Goal: Task Accomplishment & Management: Complete application form

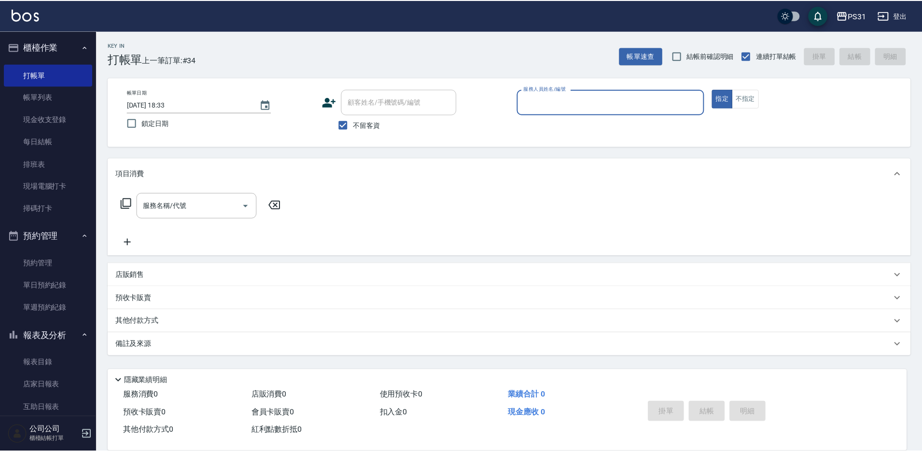
scroll to position [145, 0]
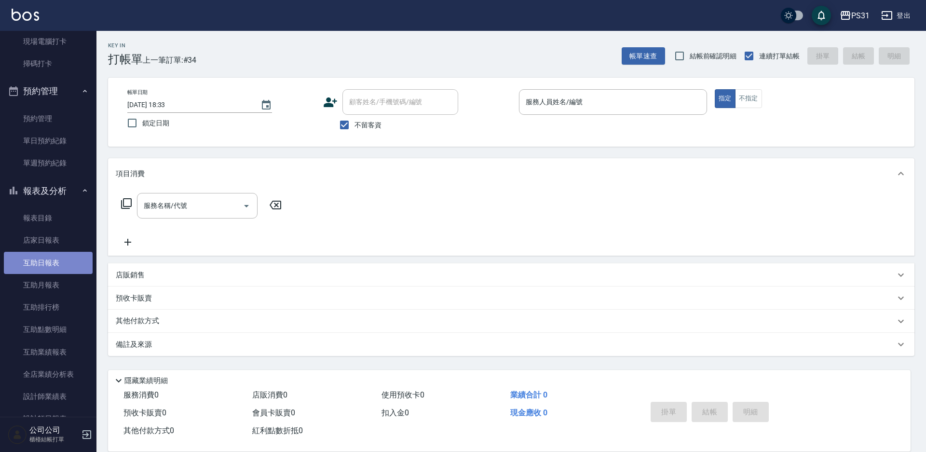
click at [57, 259] on link "互助日報表" at bounding box center [48, 263] width 89 height 22
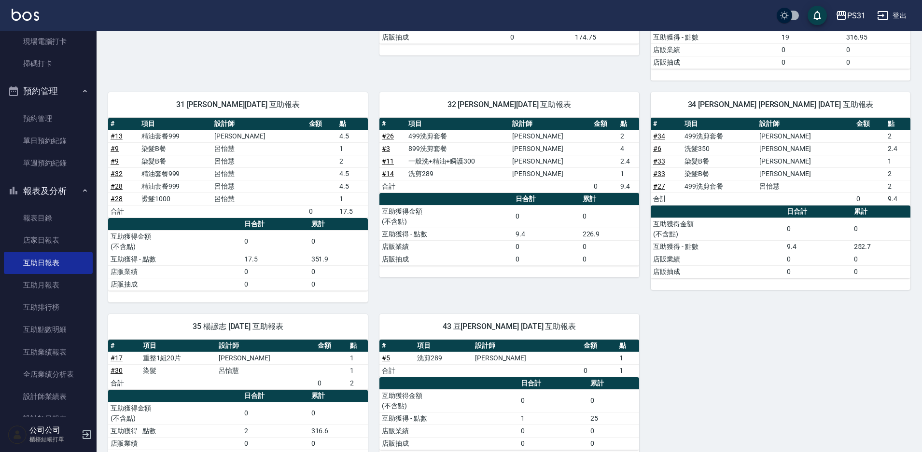
scroll to position [6, 0]
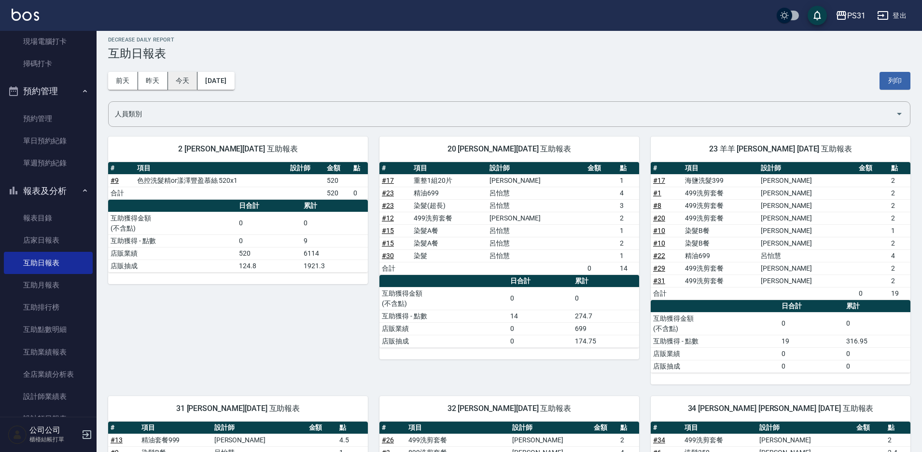
click at [173, 75] on button "今天" at bounding box center [183, 81] width 30 height 18
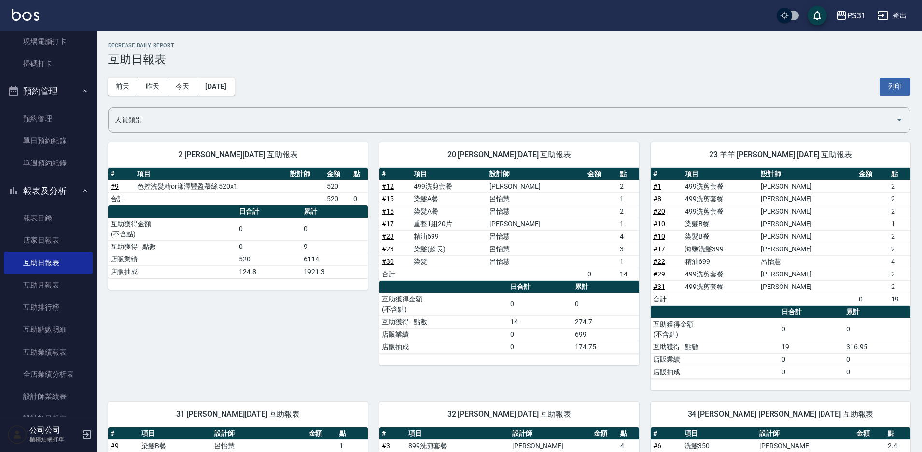
drag, startPoint x: 201, startPoint y: 75, endPoint x: 358, endPoint y: 91, distance: 157.6
click at [360, 90] on div "前天 昨天 今天 2025/08/25 列印" at bounding box center [509, 86] width 802 height 41
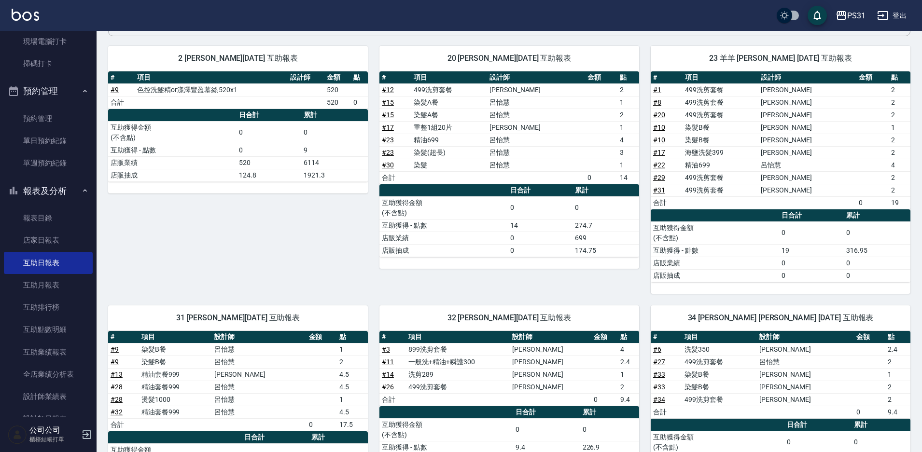
click at [391, 141] on link "# 23" at bounding box center [388, 140] width 12 height 8
click at [391, 113] on link "# 15" at bounding box center [388, 115] width 12 height 8
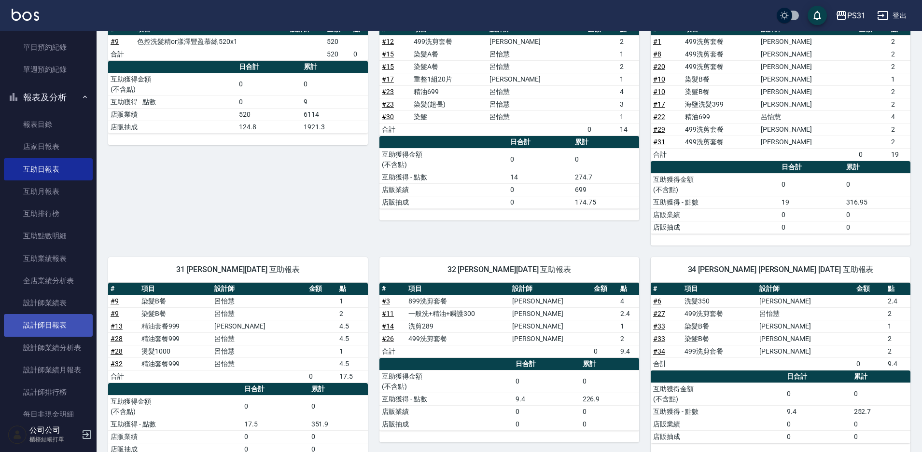
scroll to position [241, 0]
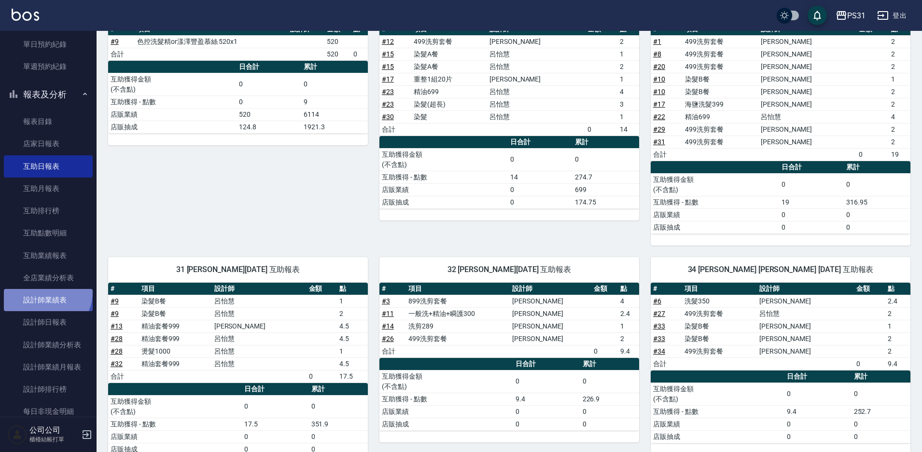
click at [43, 291] on link "設計師業績表" at bounding box center [48, 300] width 89 height 22
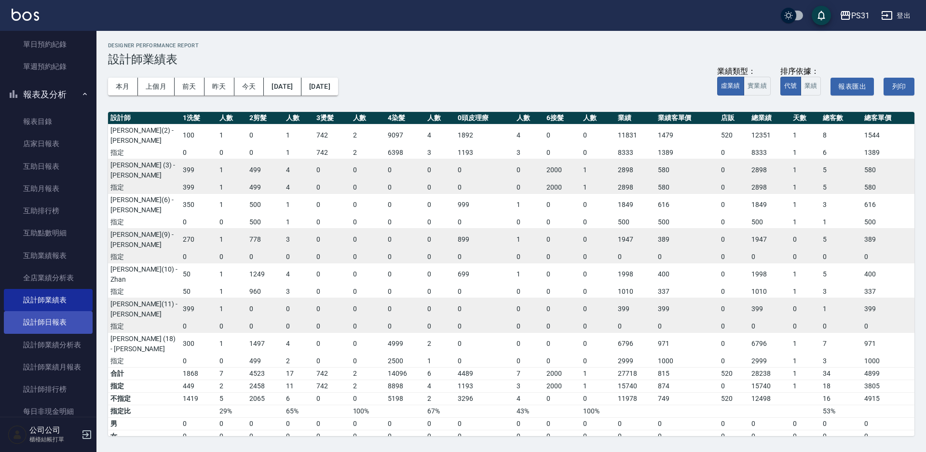
click at [73, 320] on link "設計師日報表" at bounding box center [48, 322] width 89 height 22
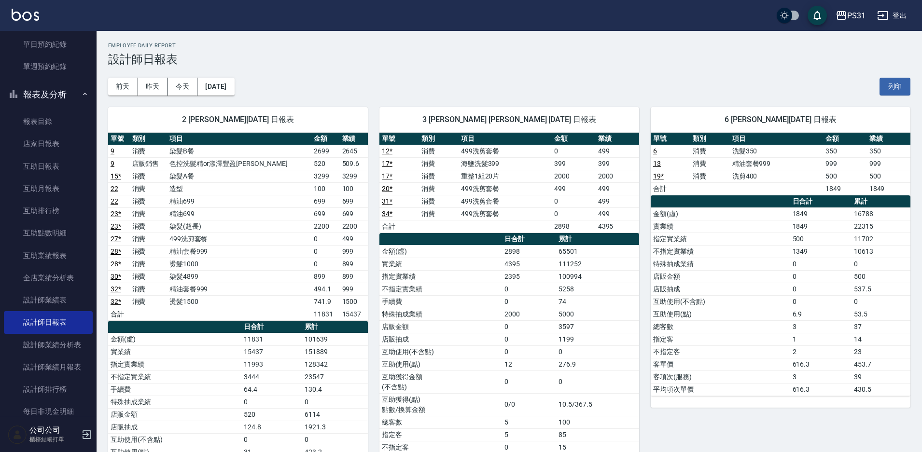
click at [111, 203] on link "22" at bounding box center [114, 201] width 8 height 8
click at [67, 166] on link "互助日報表" at bounding box center [48, 166] width 89 height 22
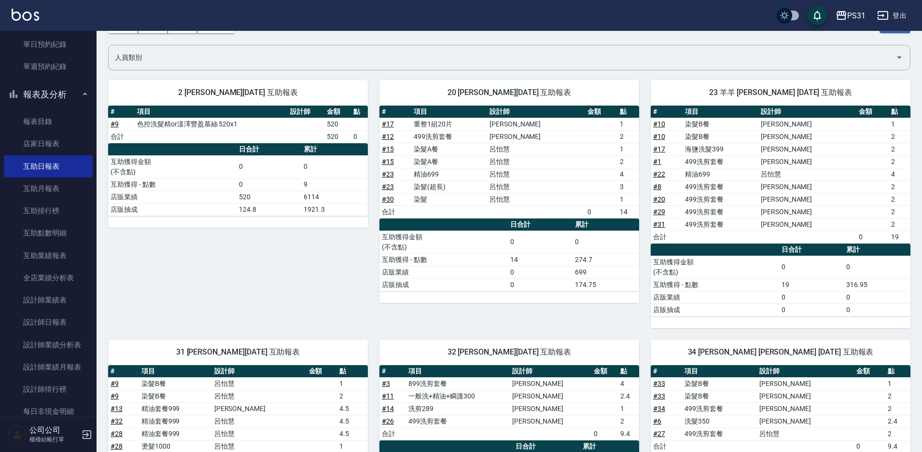
scroll to position [193, 0]
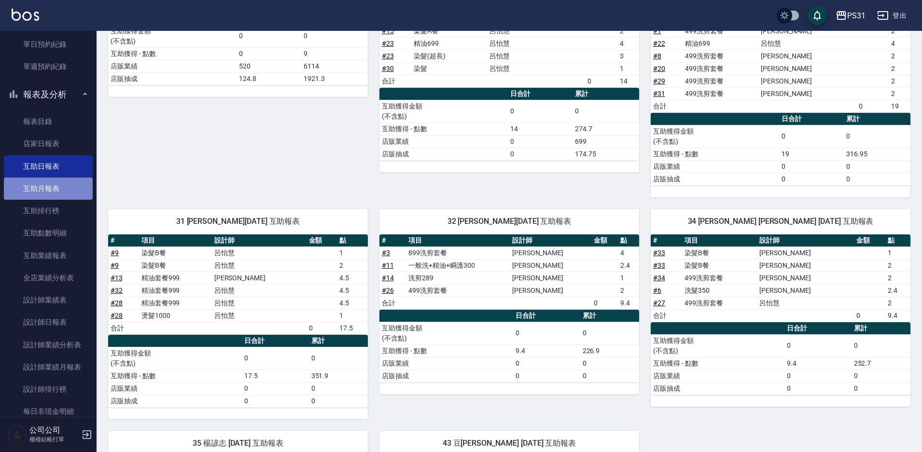
click at [60, 196] on link "互助月報表" at bounding box center [48, 189] width 89 height 22
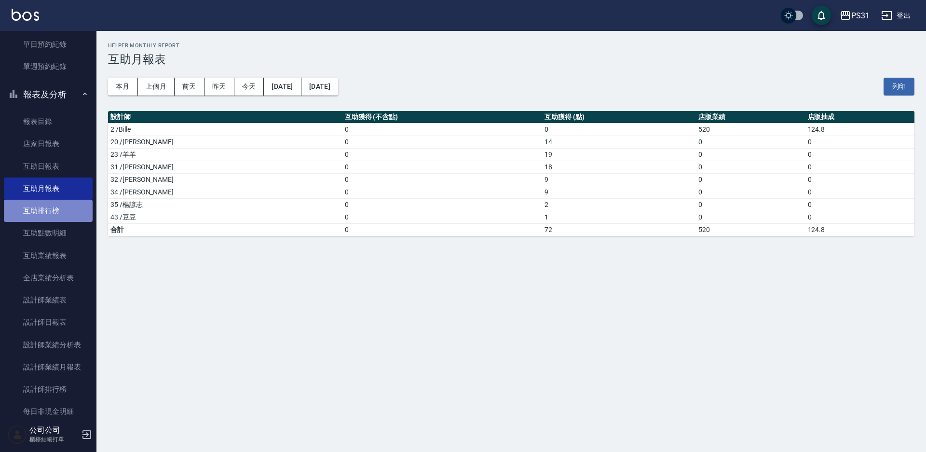
click at [48, 209] on link "互助排行榜" at bounding box center [48, 211] width 89 height 22
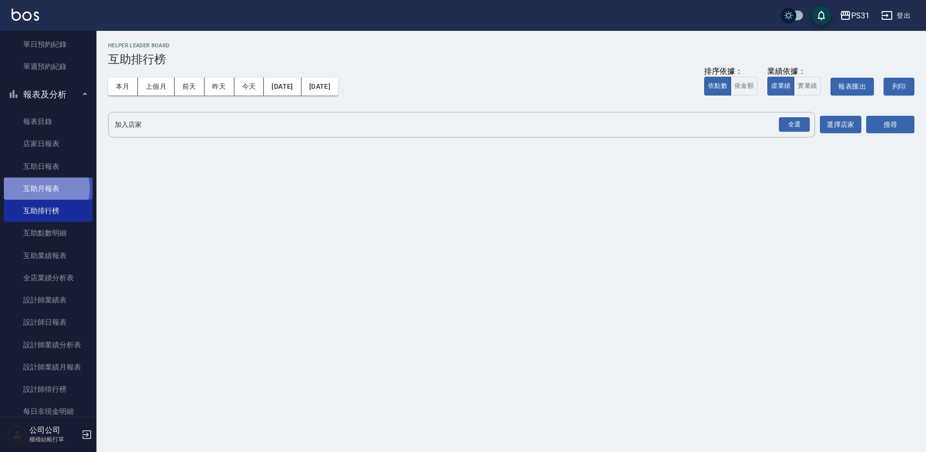
click at [41, 189] on link "互助月報表" at bounding box center [48, 189] width 89 height 22
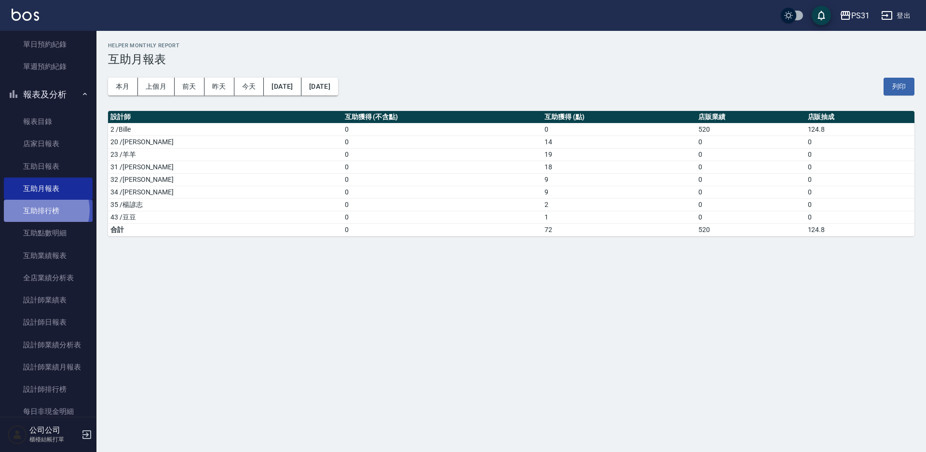
click at [44, 210] on link "互助排行榜" at bounding box center [48, 211] width 89 height 22
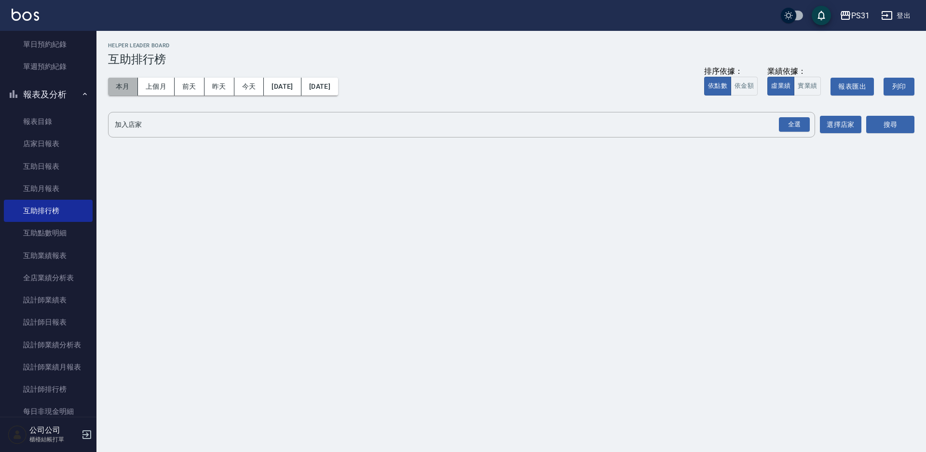
click at [119, 91] on button "本月" at bounding box center [123, 87] width 30 height 18
drag, startPoint x: 806, startPoint y: 126, endPoint x: 833, endPoint y: 126, distance: 27.0
click at [807, 124] on div "全選" at bounding box center [794, 124] width 31 height 15
click at [897, 129] on button "搜尋" at bounding box center [891, 125] width 48 height 18
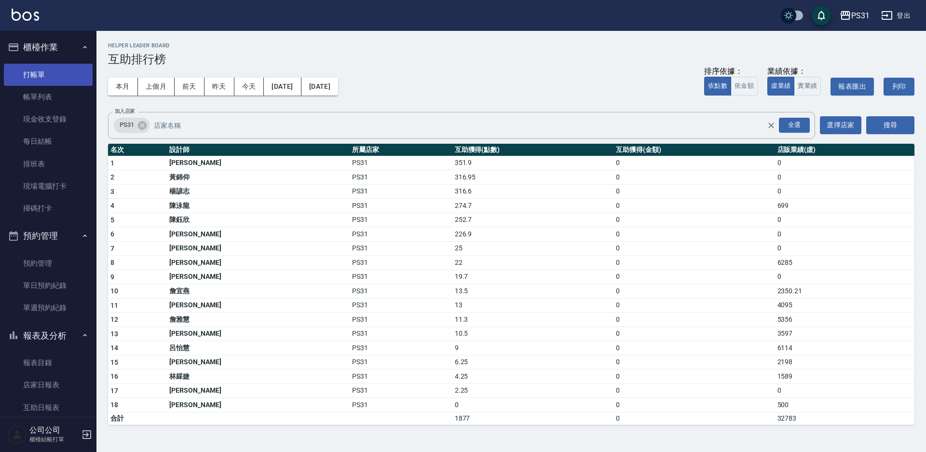
click at [59, 75] on link "打帳單" at bounding box center [48, 75] width 89 height 22
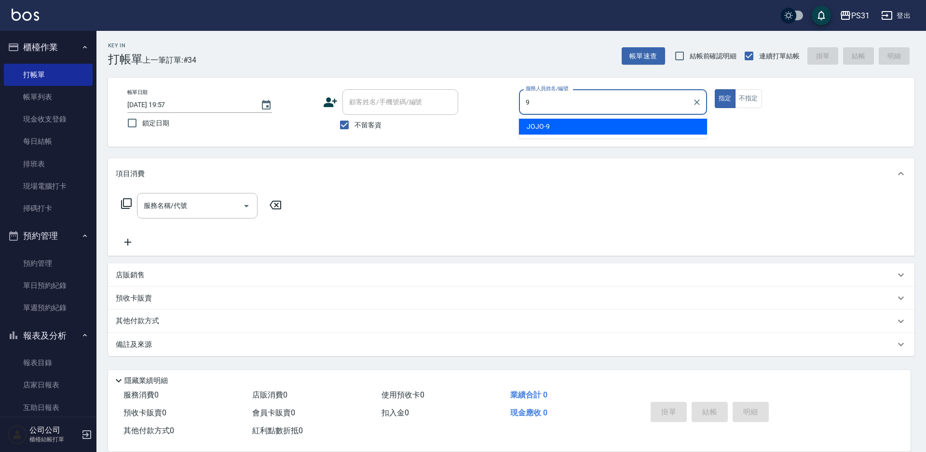
type input "9"
type button "true"
type input "JOJO-9"
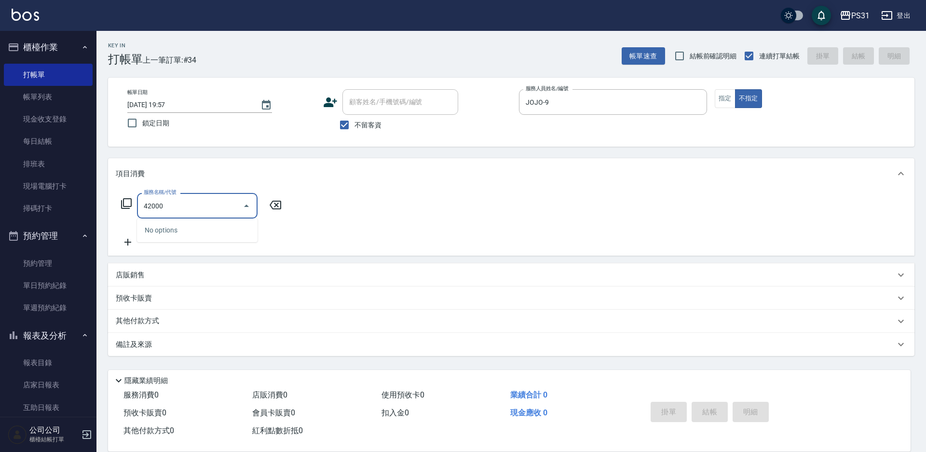
type input "42000"
click at [123, 203] on icon at bounding box center [127, 204] width 12 height 12
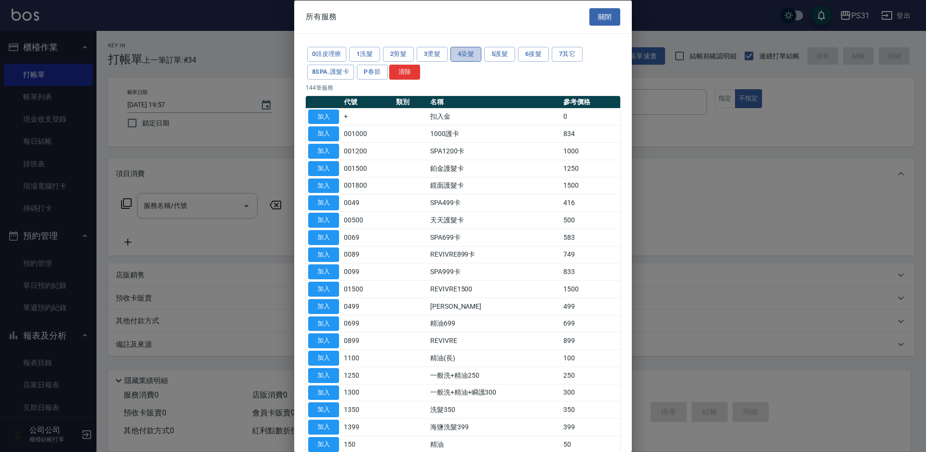
click at [462, 51] on button "4染髮" at bounding box center [466, 54] width 31 height 15
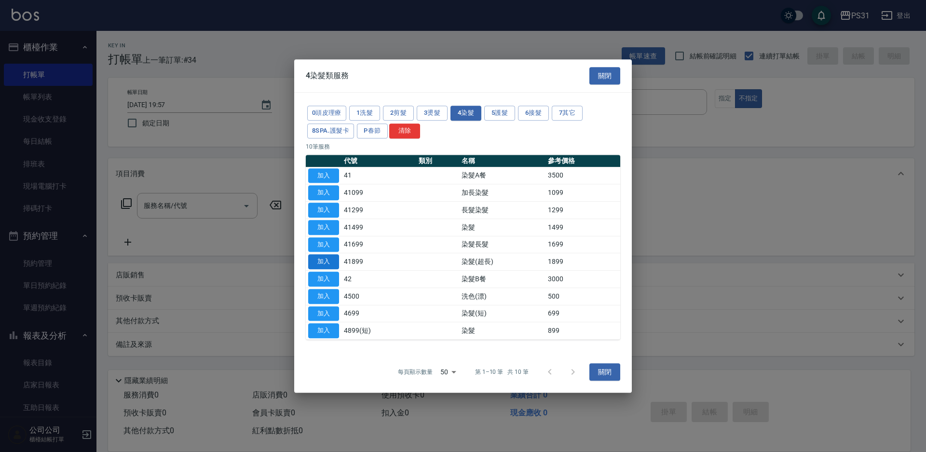
click at [326, 263] on button "加入" at bounding box center [323, 261] width 31 height 15
type input "染髮(超長)(41899)"
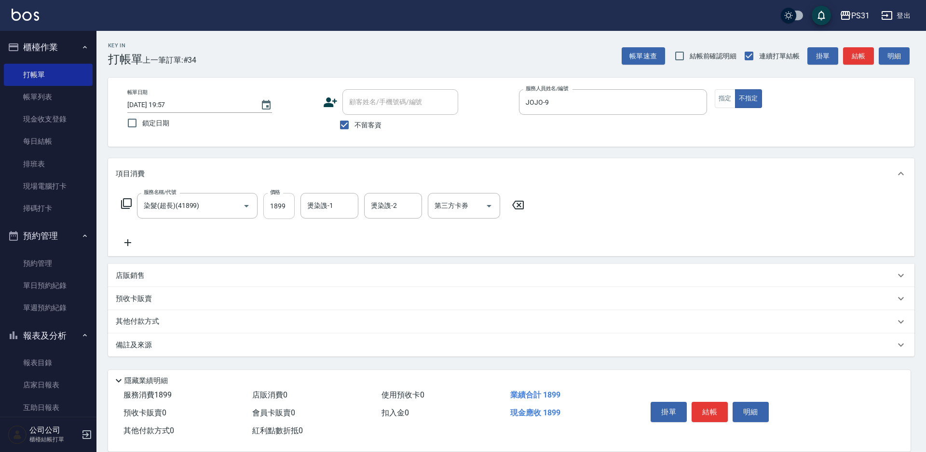
click at [285, 206] on input "1899" at bounding box center [278, 206] width 31 height 26
type input "2099"
type input "鈺欣-34"
type input "JOJO-9"
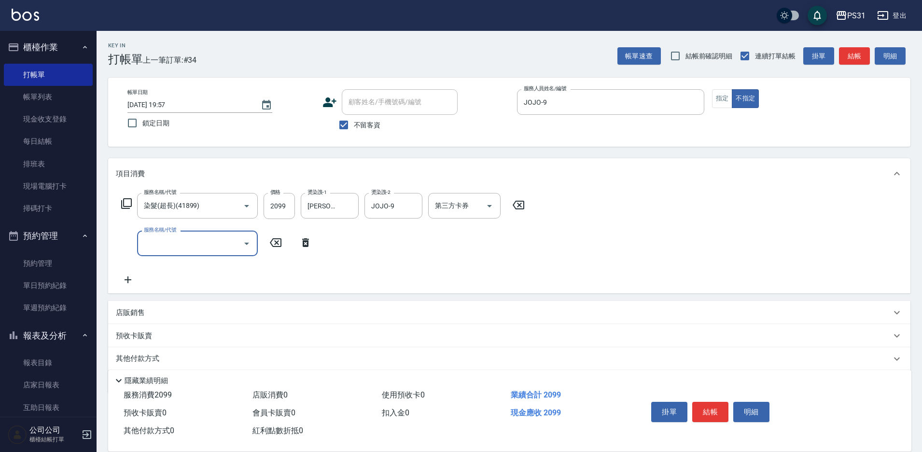
click at [126, 203] on icon at bounding box center [127, 204] width 12 height 12
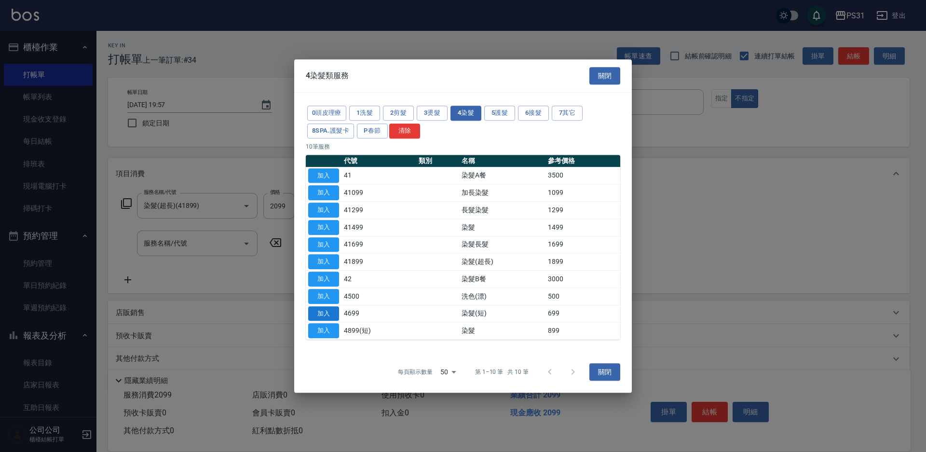
click at [322, 316] on button "加入" at bounding box center [323, 313] width 31 height 15
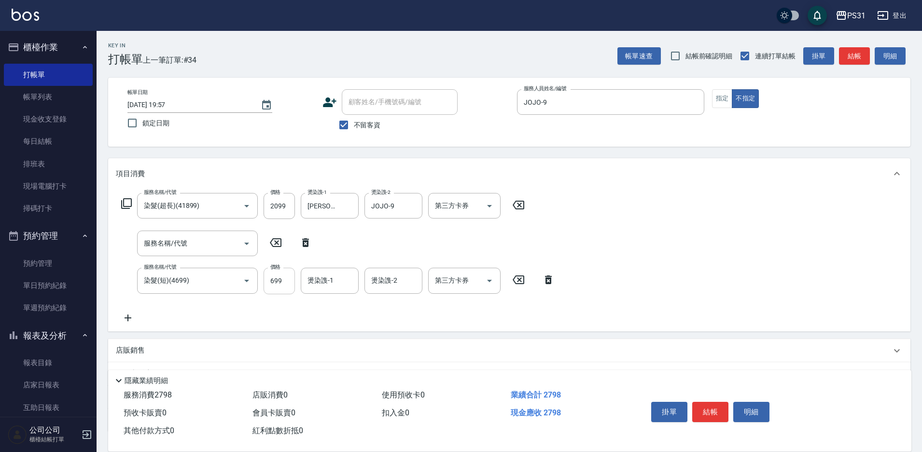
click at [272, 287] on input "699" at bounding box center [278, 281] width 31 height 26
type input "600"
type input "鈺欣-34"
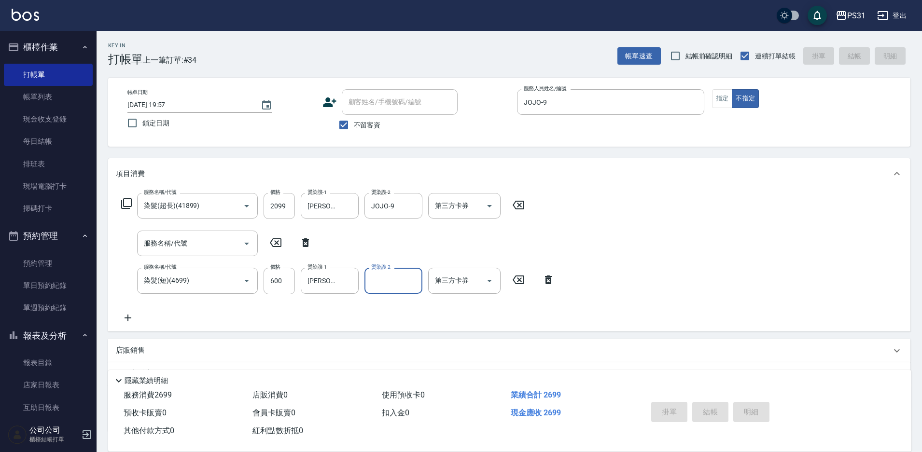
type input "2025/08/25 19:58"
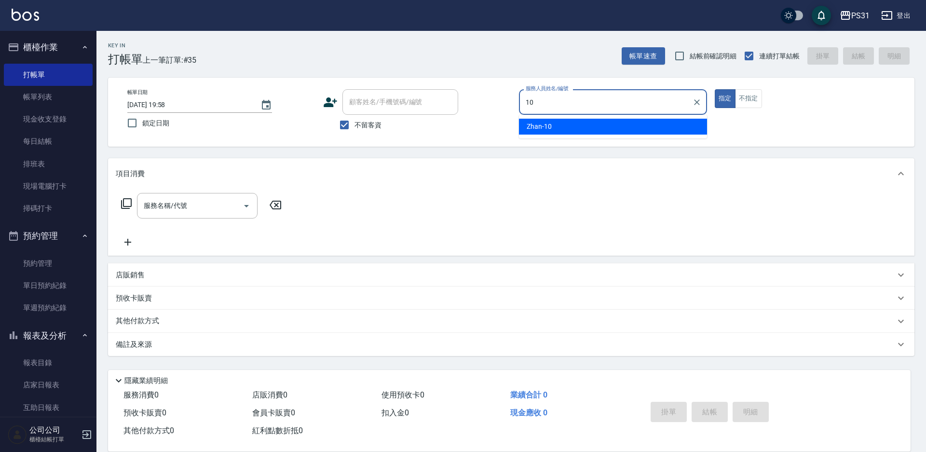
type input "Zhan-10"
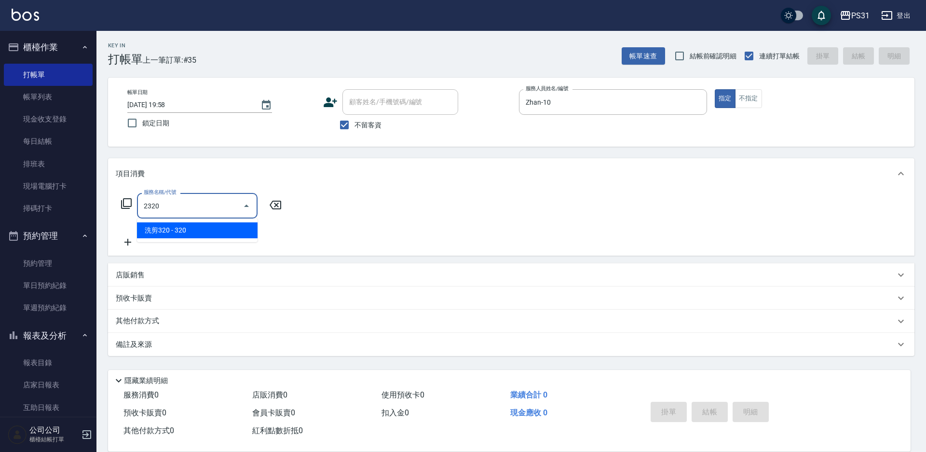
type input "洗剪320(2320)"
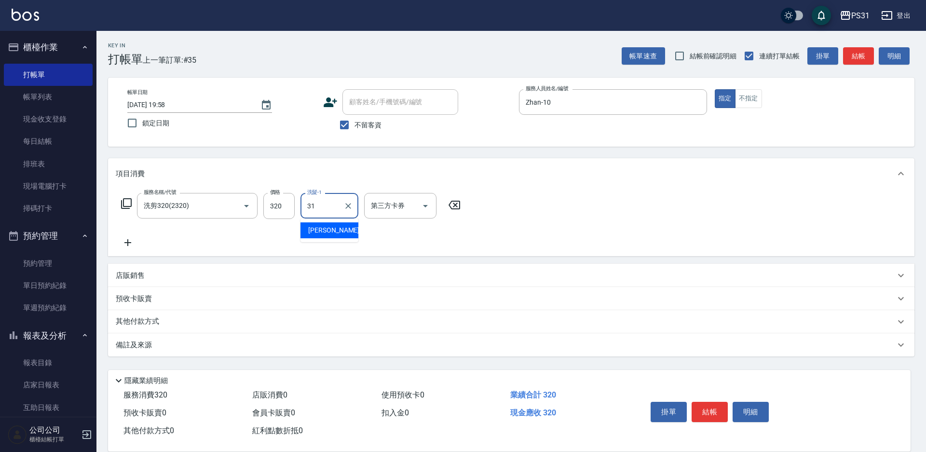
type input "何宜柔-31"
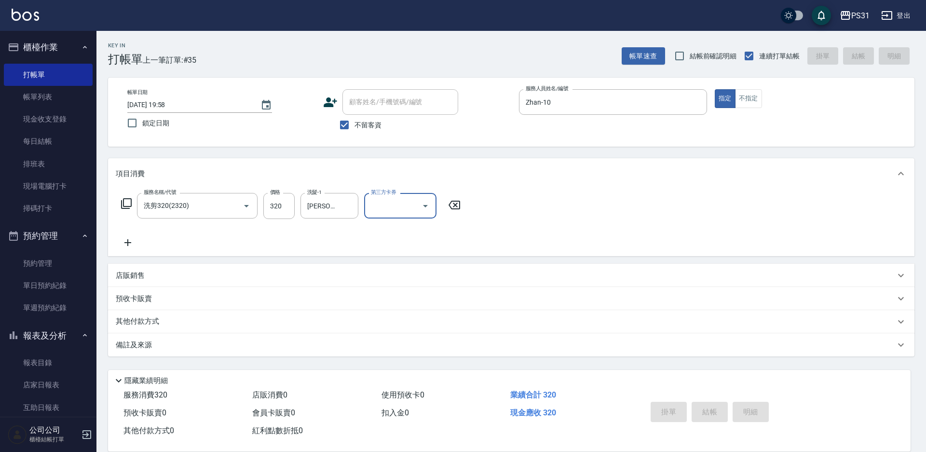
type input "2025/08/25 19:59"
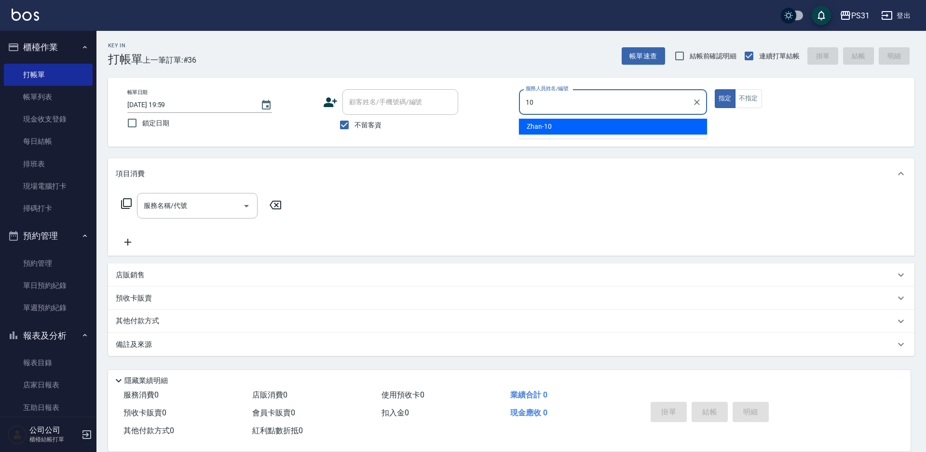
type input "Zhan-10"
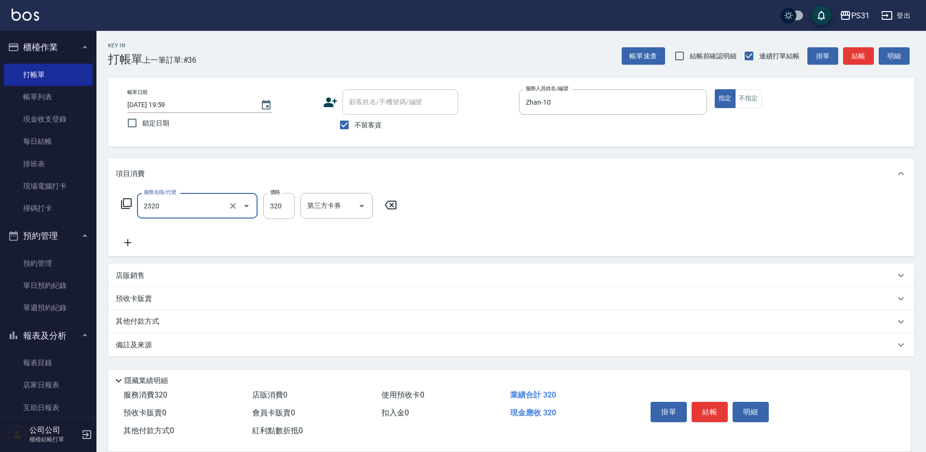
type input "洗剪320(2320)"
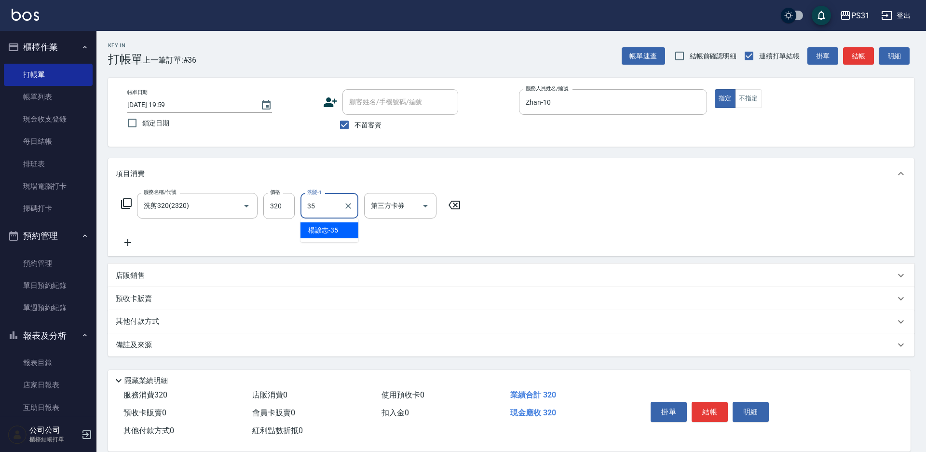
type input "楊諺志-35"
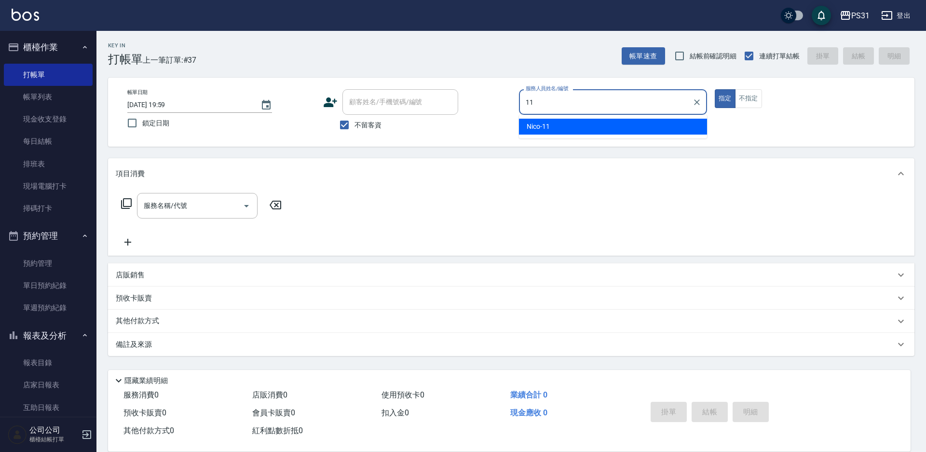
type input "Nico-11"
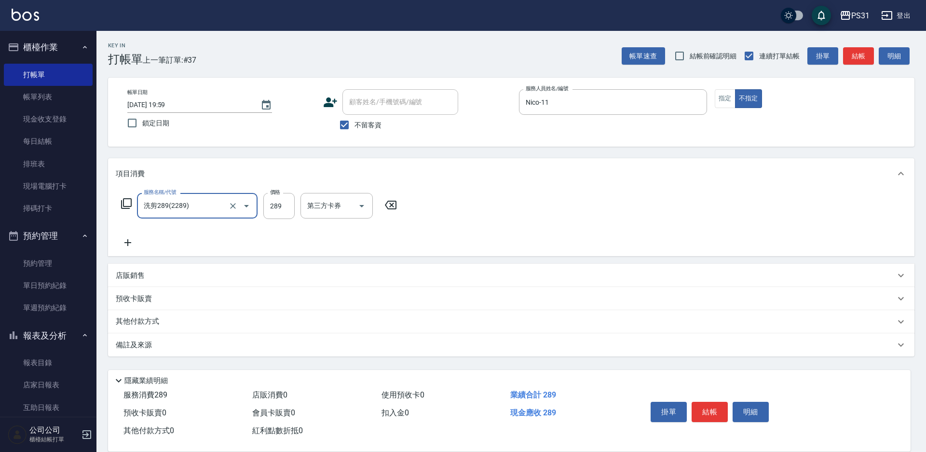
type input "洗剪289(2289)"
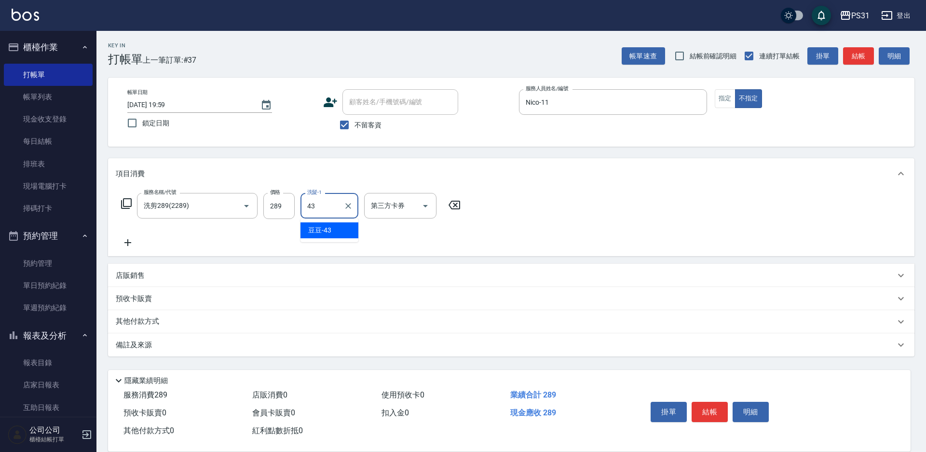
type input "豆豆-43"
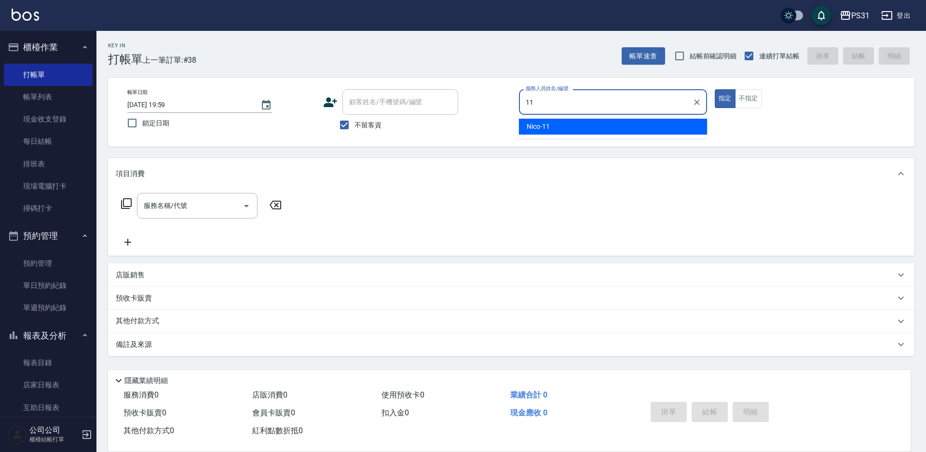
type input "Nico-11"
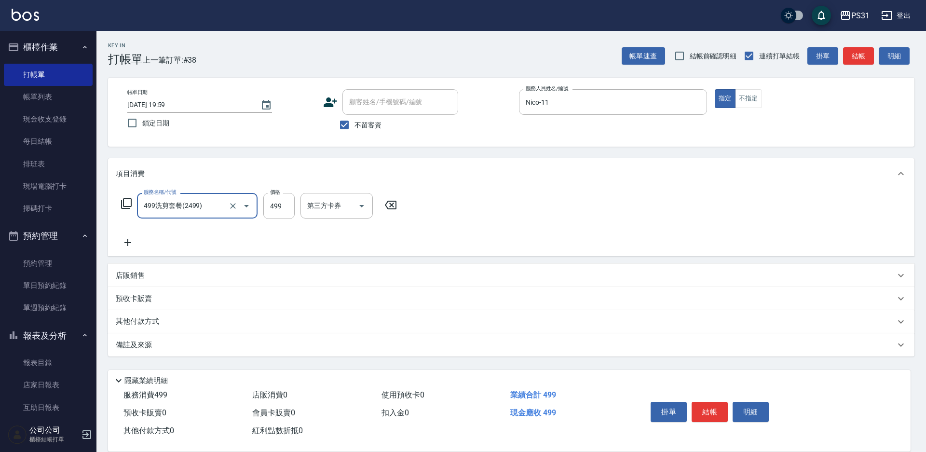
type input "499洗剪套餐(2499)"
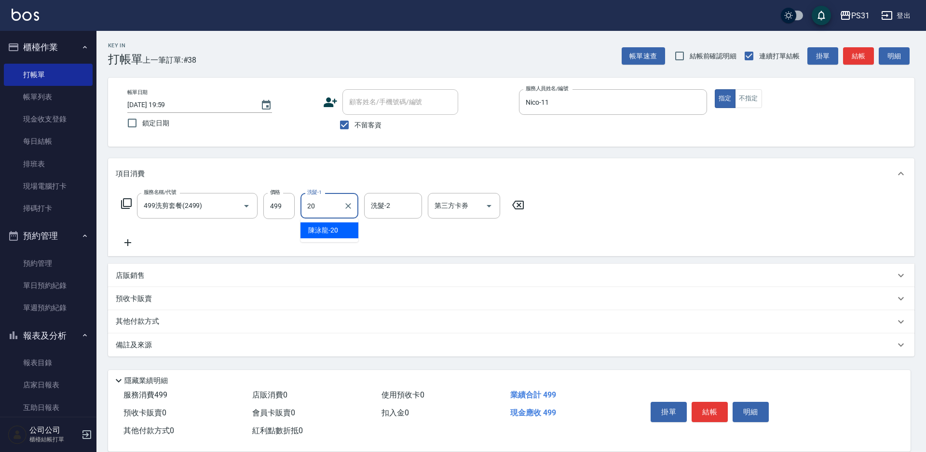
type input "陳泳龍-20"
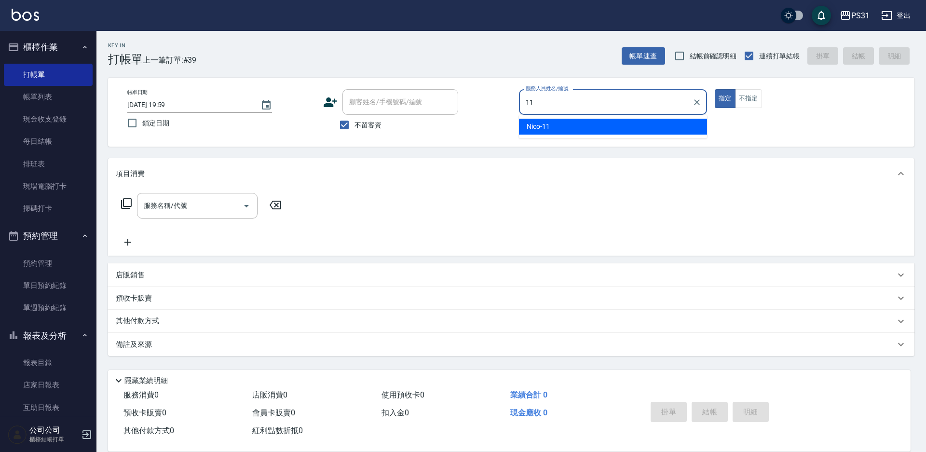
type input "Nico-11"
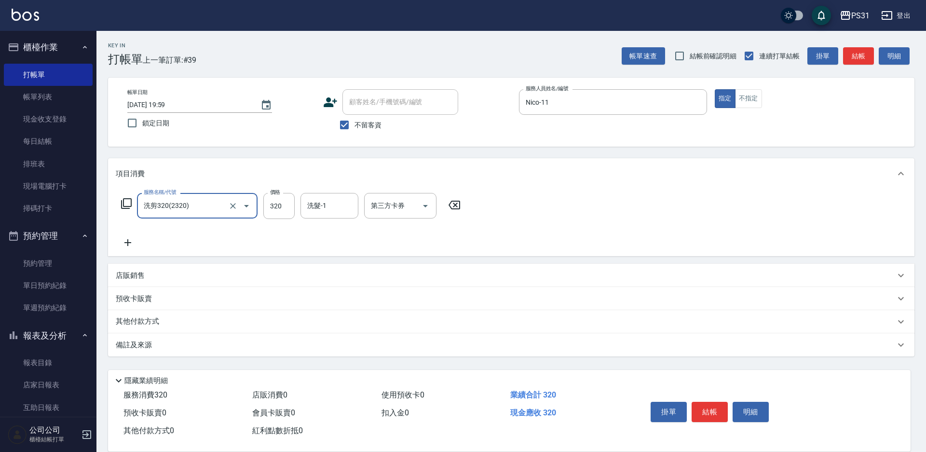
type input "洗剪320(2320)"
type input "350"
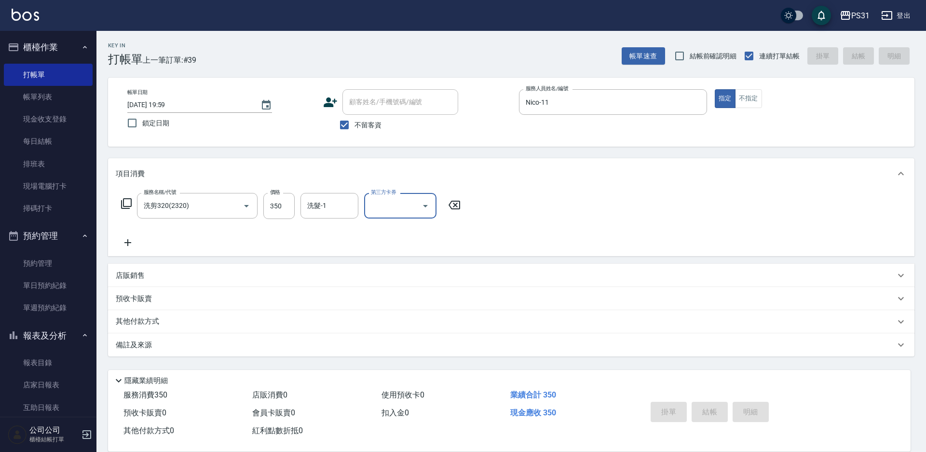
type input "2025/08/25 20:15"
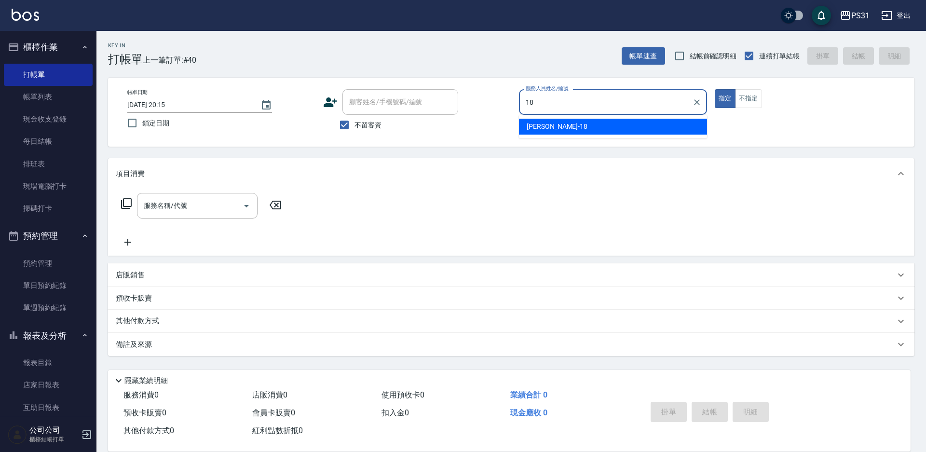
type input "Rita-18"
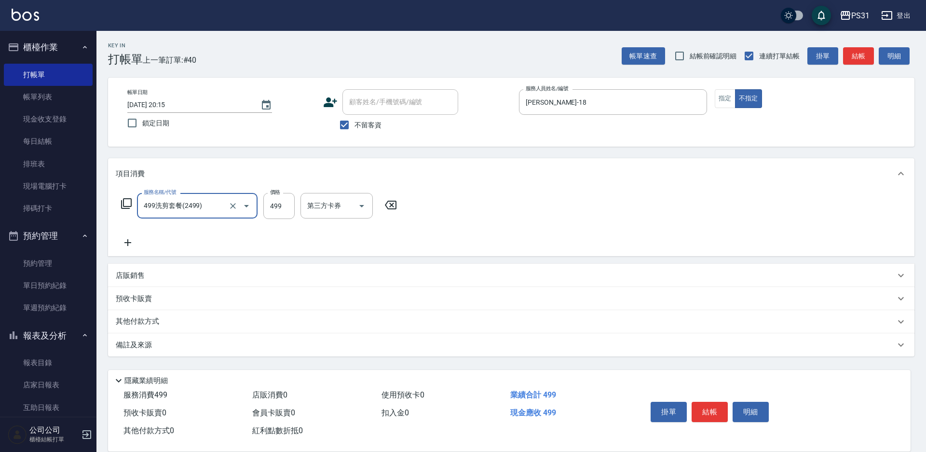
type input "499洗剪套餐(2499)"
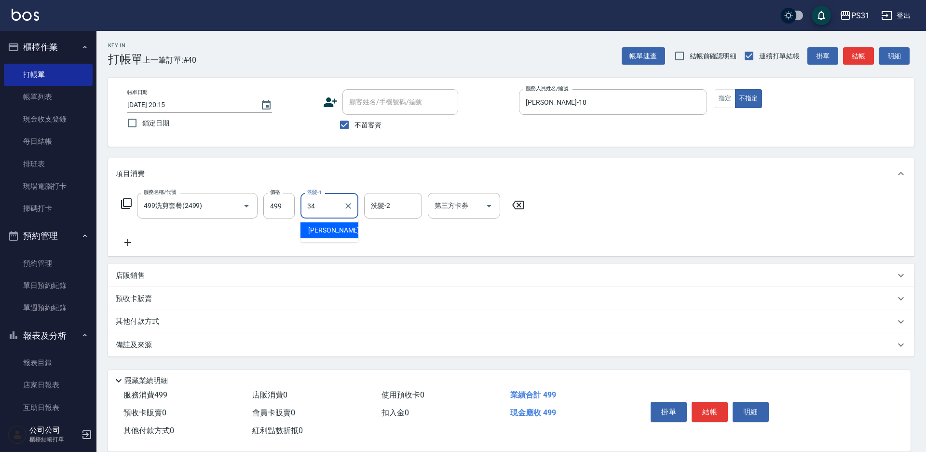
type input "鈺欣-34"
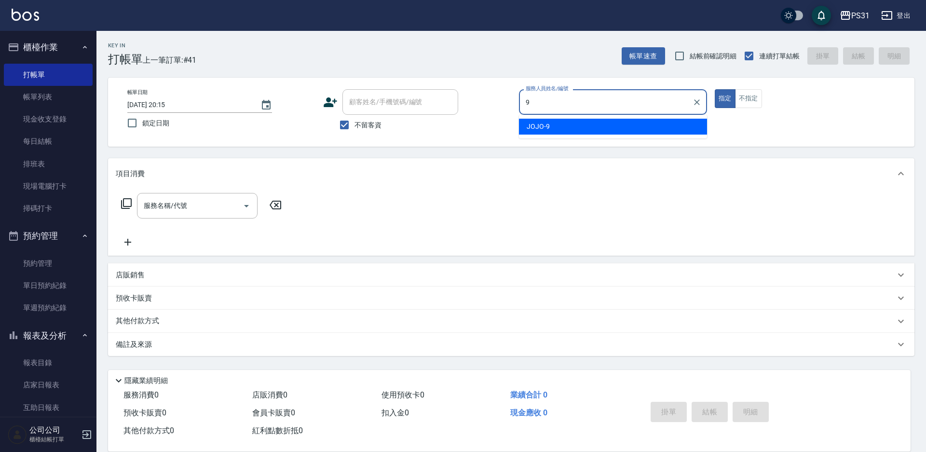
type input "JOJO-9"
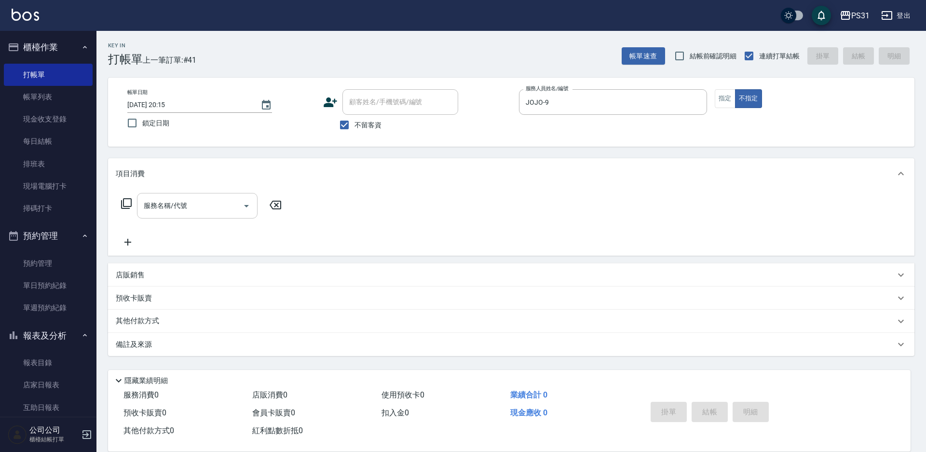
click at [214, 205] on input "服務名稱/代號" at bounding box center [189, 205] width 97 height 17
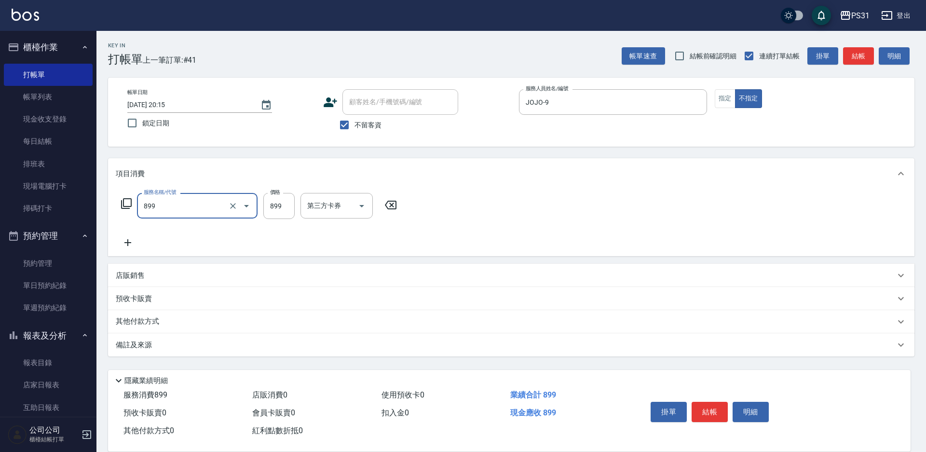
type input "899洗剪套餐(899)"
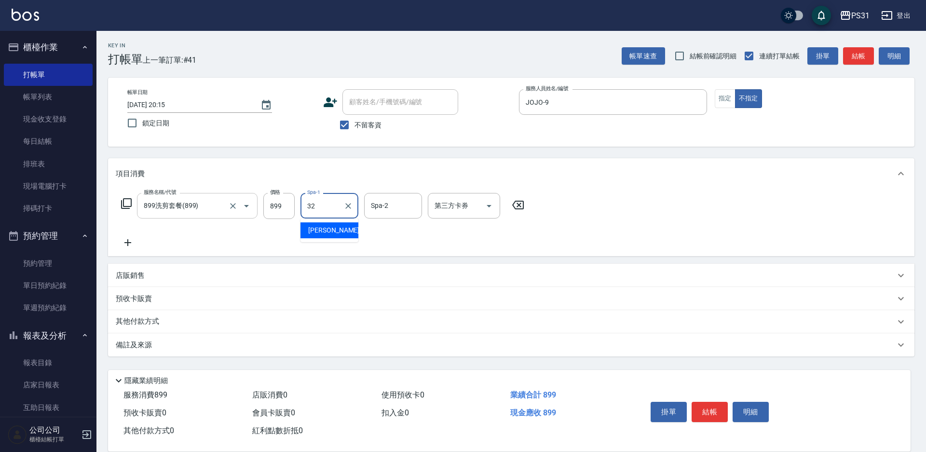
type input "陳聖軒-32"
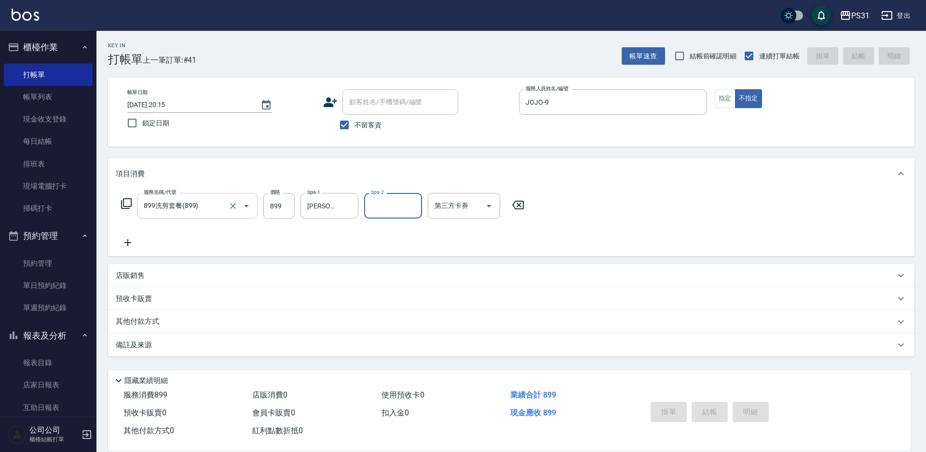
type input "[DATE] 20:25"
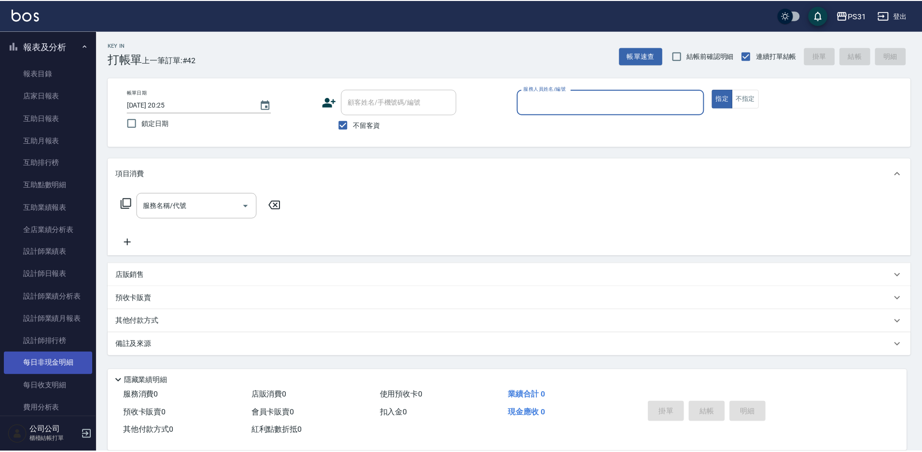
scroll to position [338, 0]
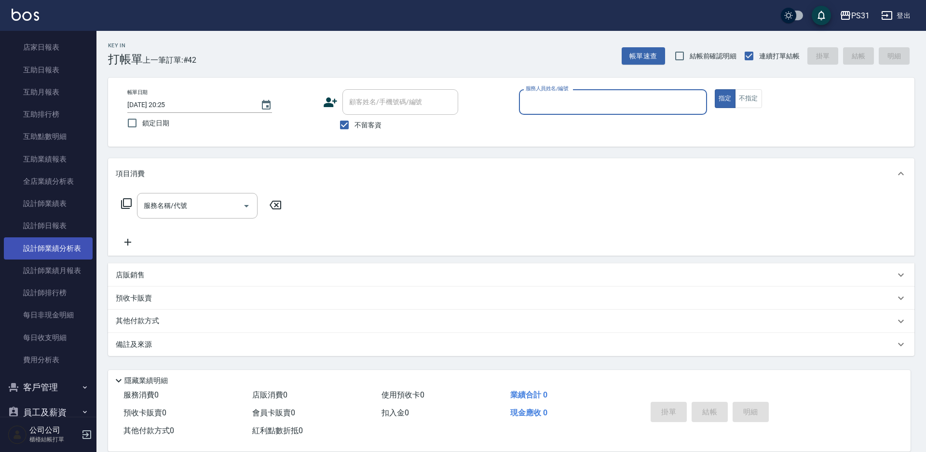
click at [53, 237] on link "設計師業績分析表" at bounding box center [48, 248] width 89 height 22
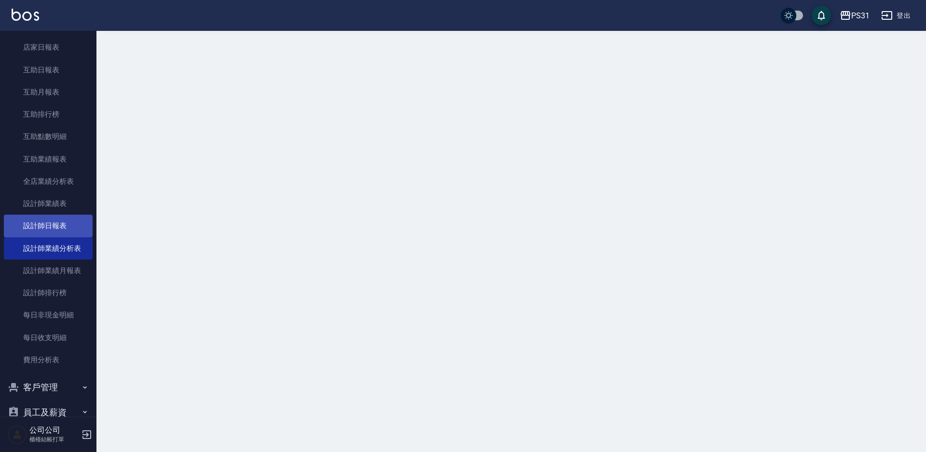
drag, startPoint x: 54, startPoint y: 228, endPoint x: 48, endPoint y: 231, distance: 6.3
click at [54, 228] on link "設計師日報表" at bounding box center [48, 226] width 89 height 22
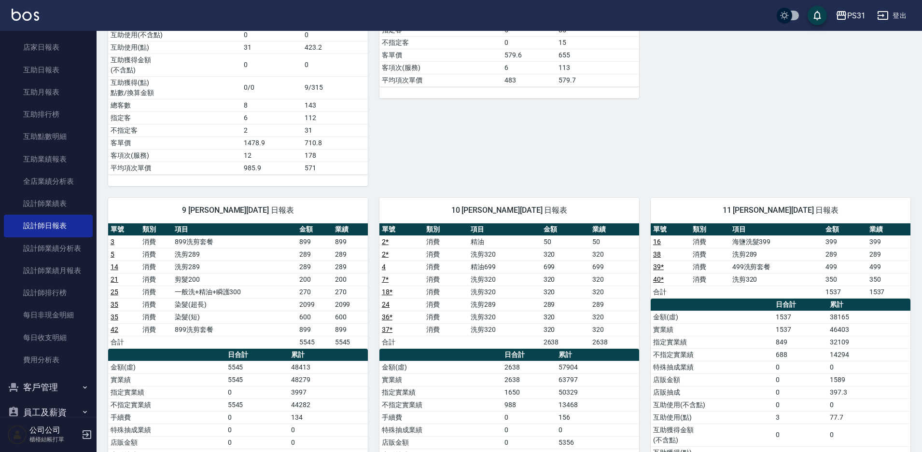
scroll to position [531, 0]
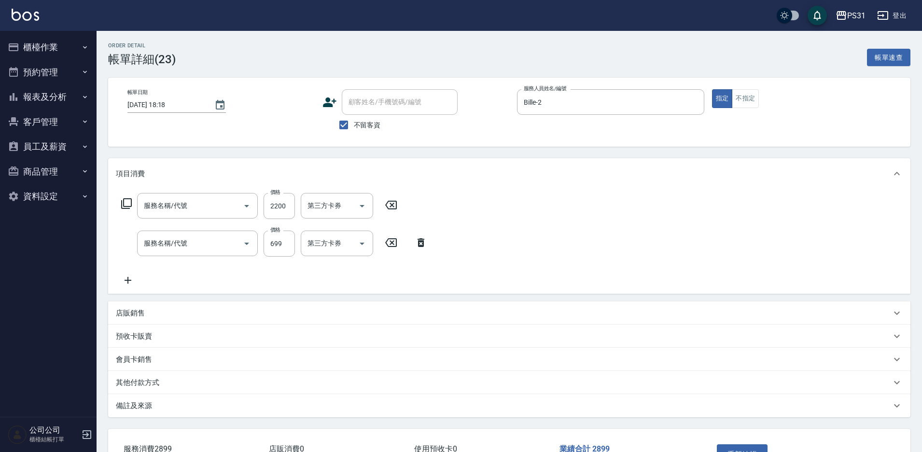
type input "2025/08/25 18:18"
checkbox input "true"
type input "Bille-2"
type input "染髮(超長)(41899)"
type input "精油699(0699)"
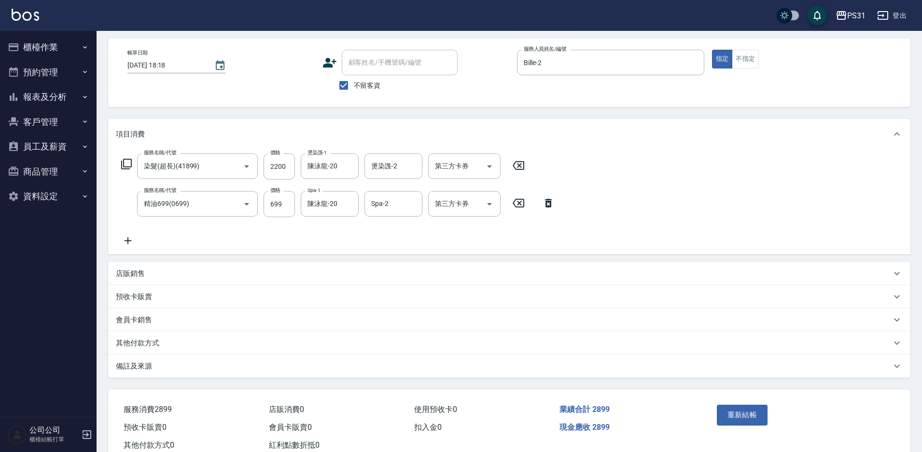
scroll to position [69, 0]
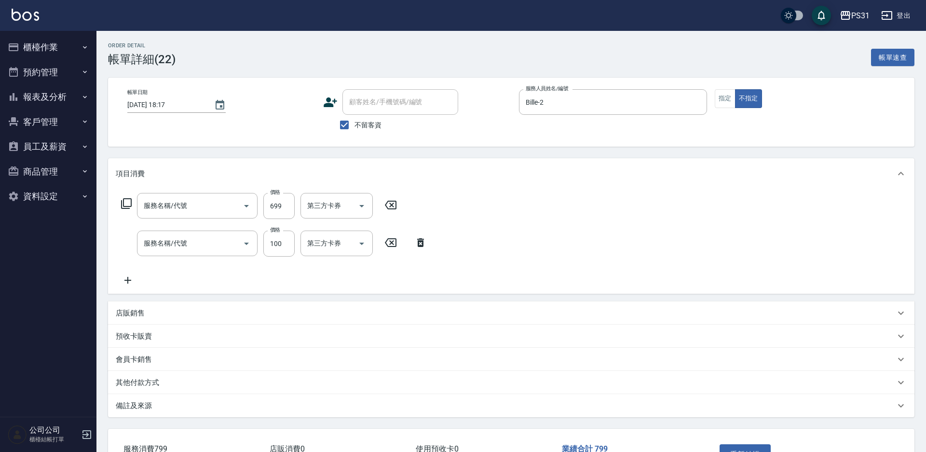
type input "精油699(0699)"
type input "造型(750)"
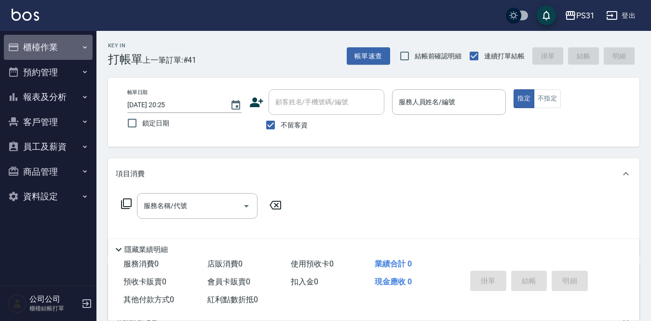
click at [59, 41] on button "櫃檯作業" at bounding box center [48, 47] width 89 height 25
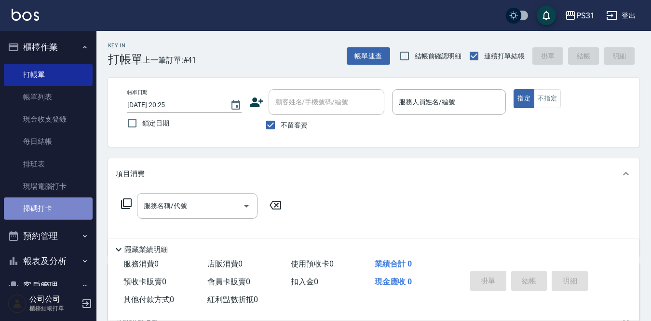
click at [72, 204] on link "掃碼打卡" at bounding box center [48, 208] width 89 height 22
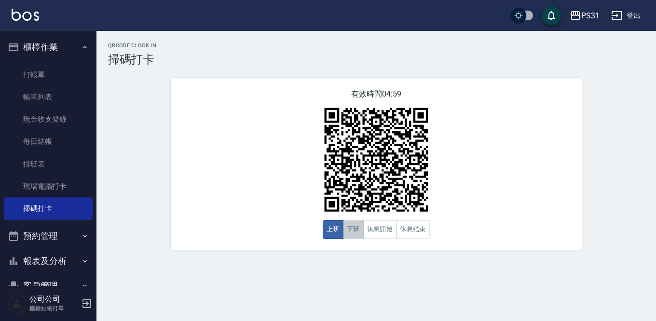
click at [354, 229] on button "下班" at bounding box center [353, 229] width 21 height 19
